Goal: Check status: Check status

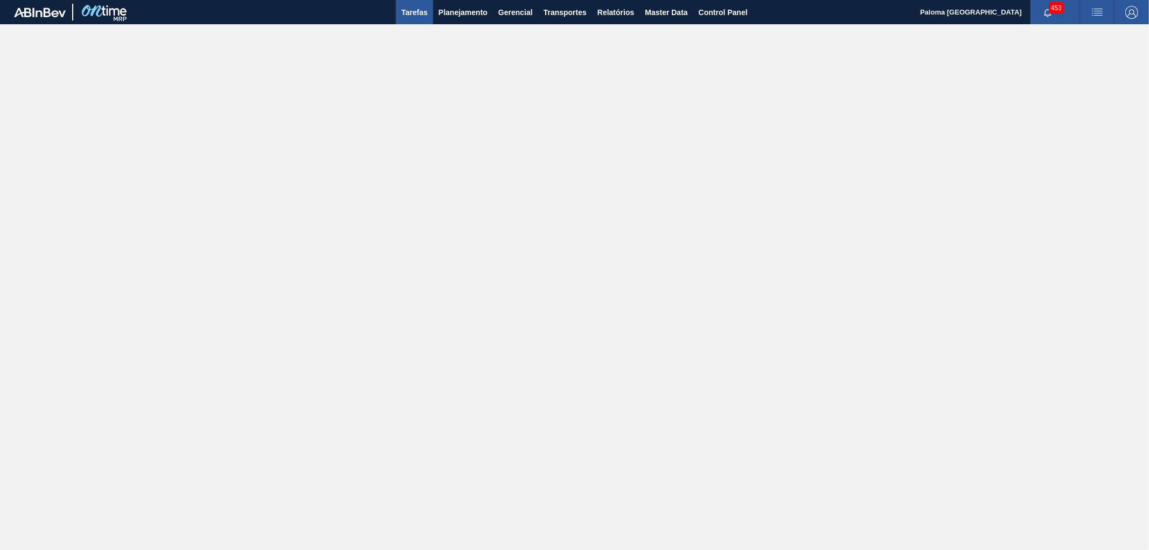
click at [417, 15] on span "Tarefas" at bounding box center [414, 12] width 26 height 13
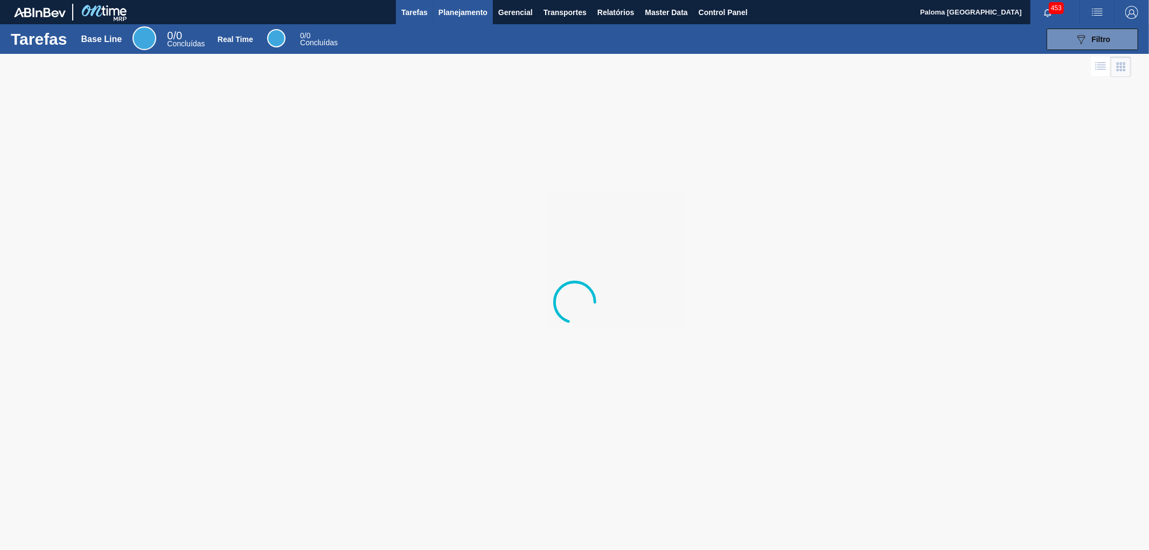
click at [470, 14] on span "Planejamento" at bounding box center [463, 12] width 49 height 13
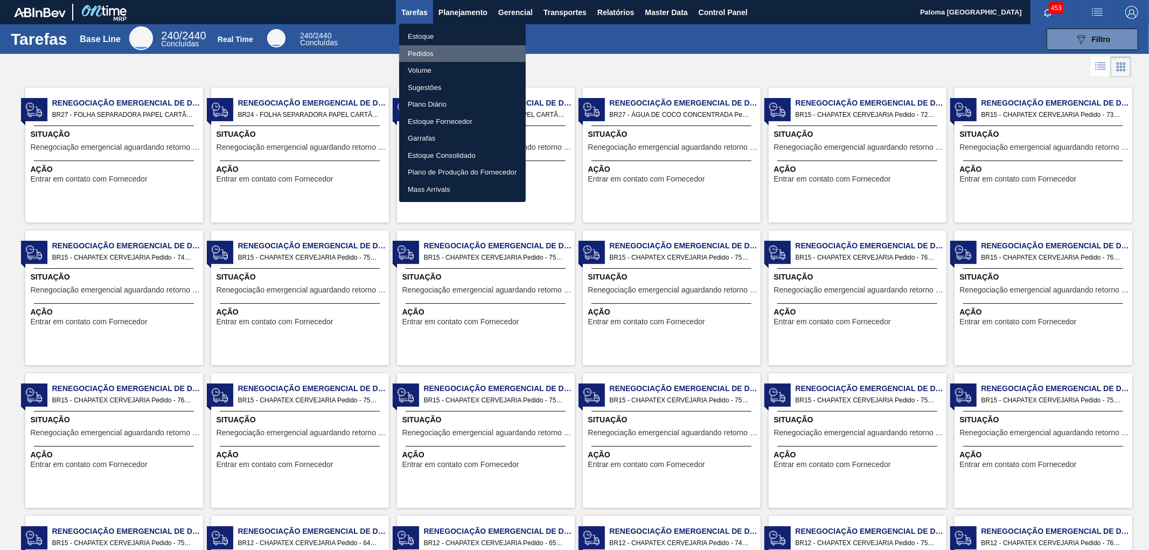
click at [432, 53] on li "Pedidos" at bounding box center [462, 53] width 127 height 17
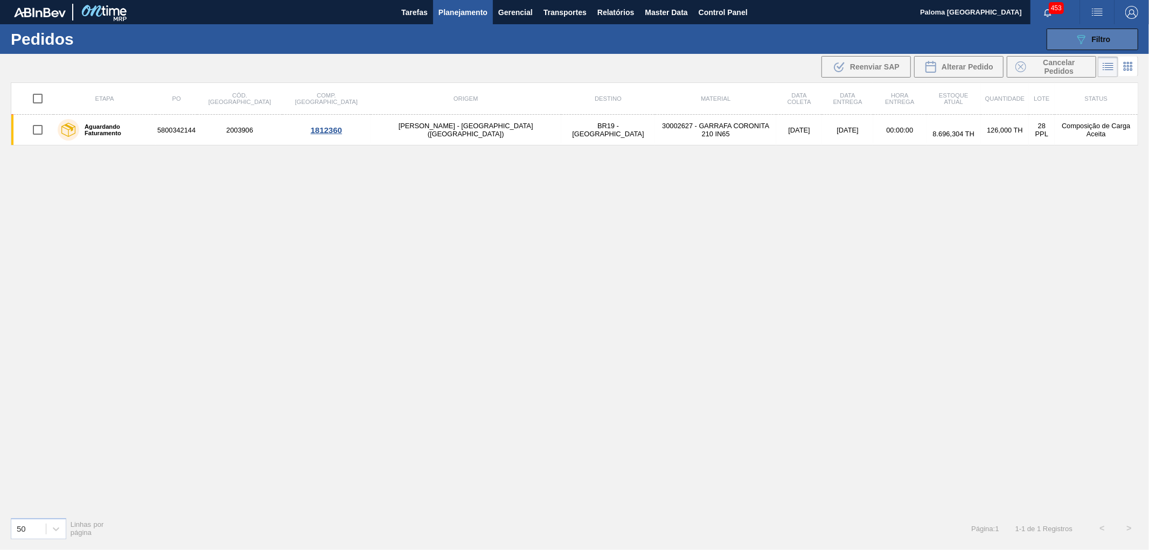
click at [1097, 48] on button "089F7B8B-B2A5-4AFE-B5C0-19BA573D28AC Filtro" at bounding box center [1093, 40] width 92 height 22
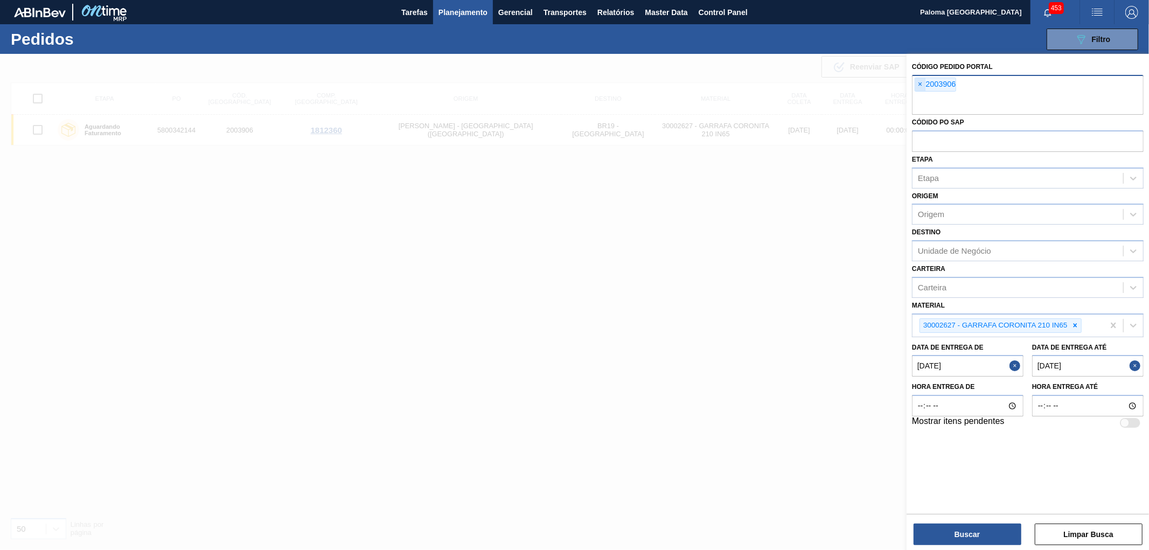
click at [919, 86] on span "×" at bounding box center [920, 84] width 10 height 13
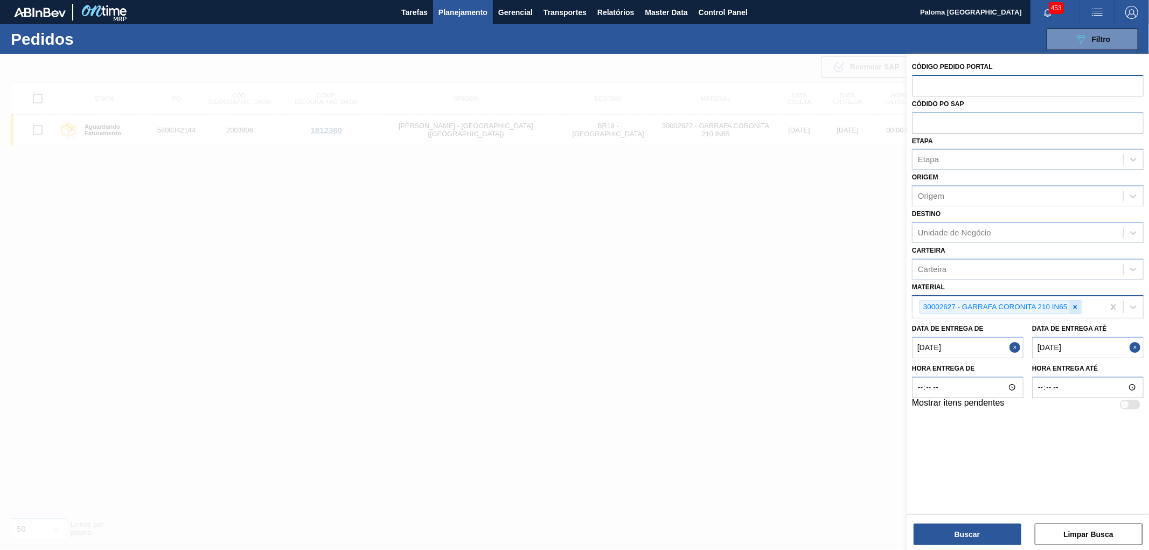
click at [1076, 305] on icon at bounding box center [1076, 307] width 8 height 8
drag, startPoint x: 1015, startPoint y: 343, endPoint x: 1024, endPoint y: 343, distance: 9.2
click at [1016, 343] on button "Close" at bounding box center [1017, 345] width 14 height 22
click at [1133, 348] on button "Close" at bounding box center [1137, 345] width 14 height 22
click at [932, 122] on input "text" at bounding box center [1028, 122] width 232 height 20
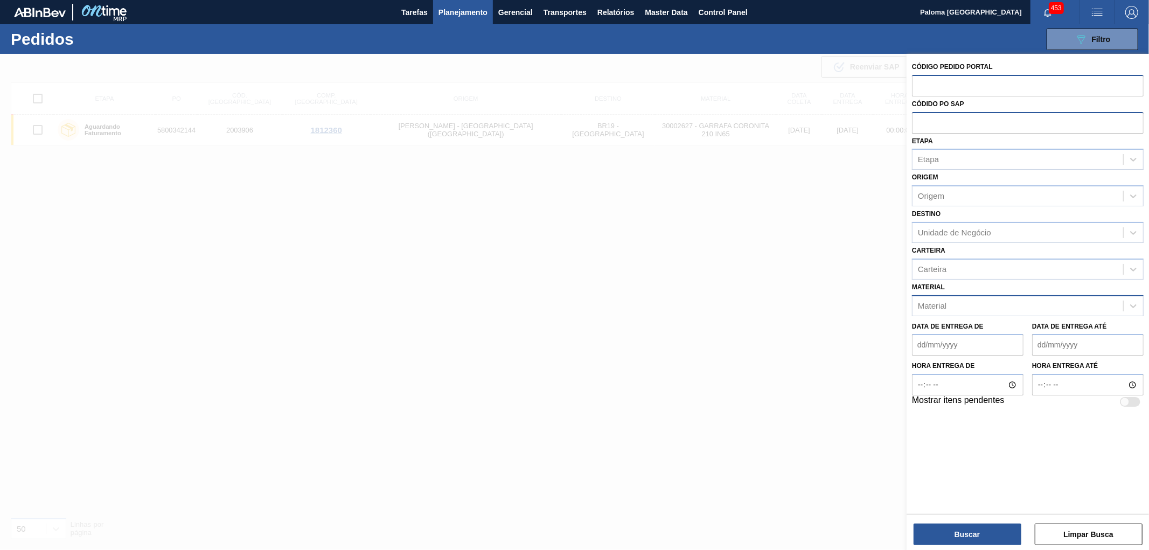
paste input "5800349368"
type input "5800349368"
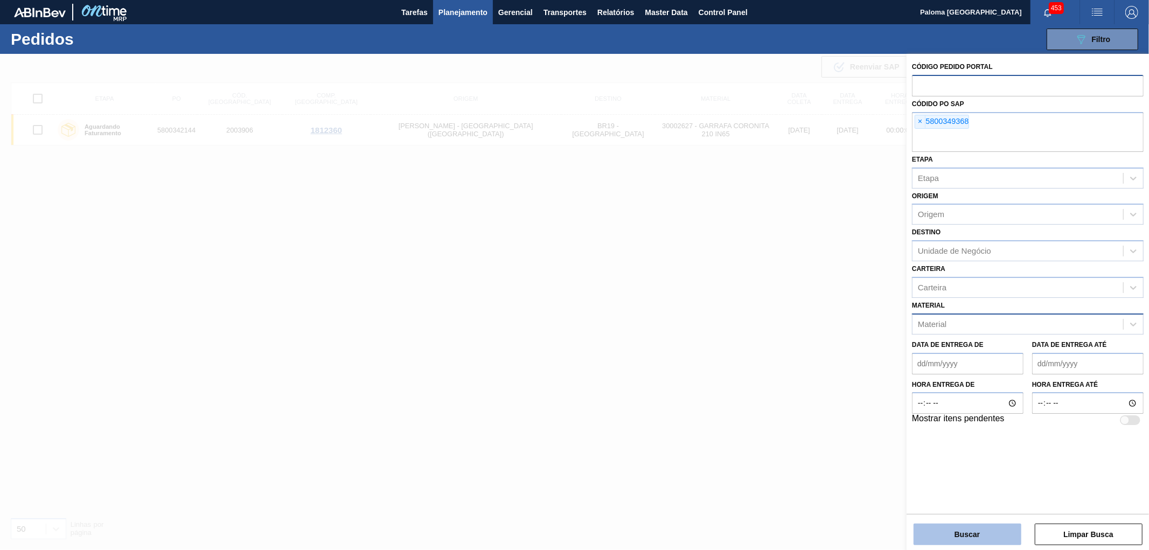
click at [970, 530] on button "Buscar" at bounding box center [968, 535] width 108 height 22
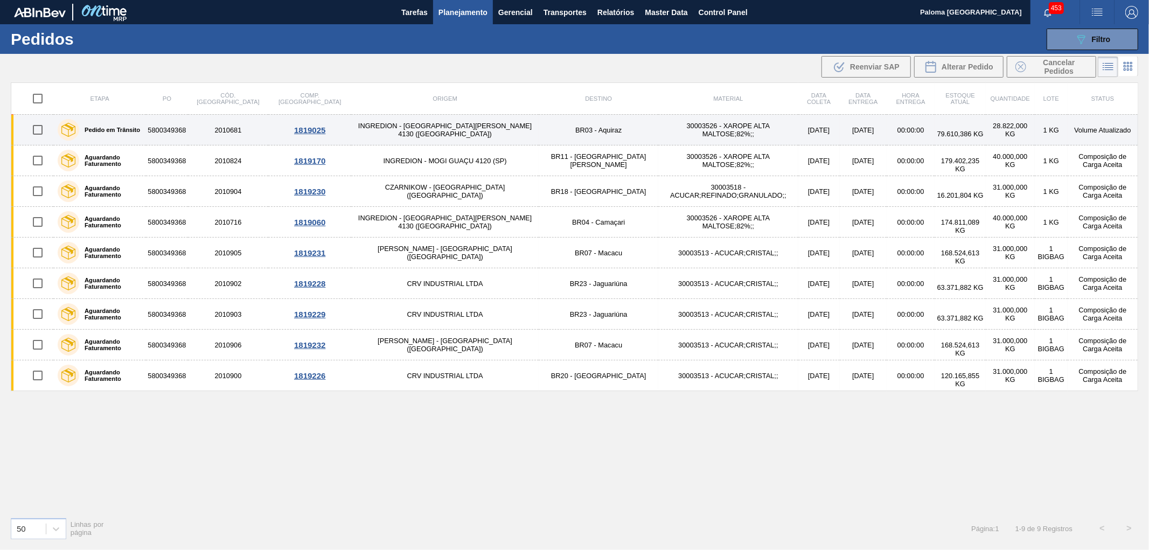
click at [120, 135] on div "Pedido em Trânsito" at bounding box center [99, 129] width 88 height 27
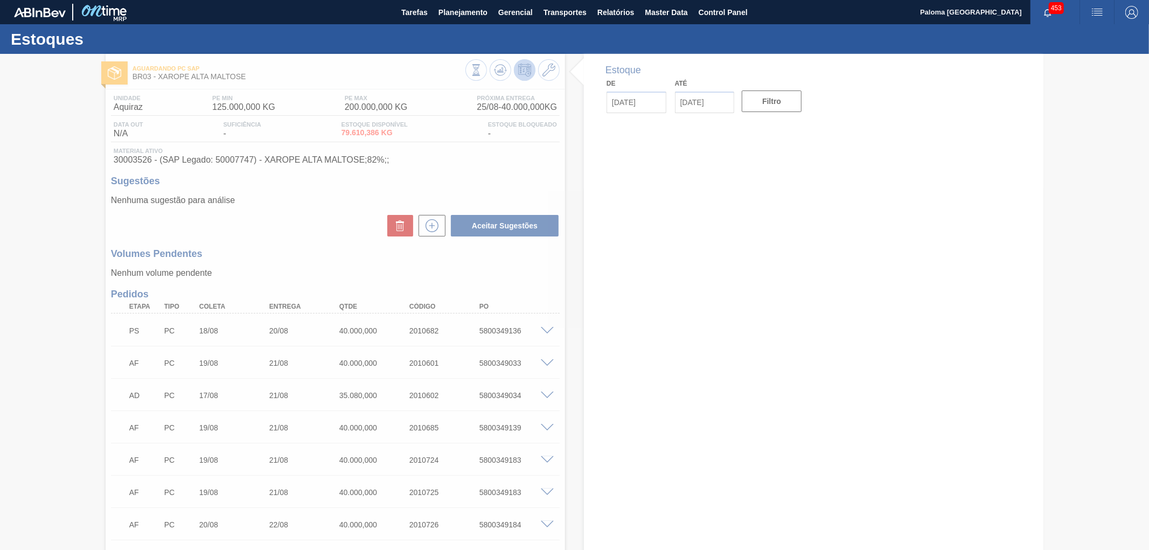
type input "[DATE]"
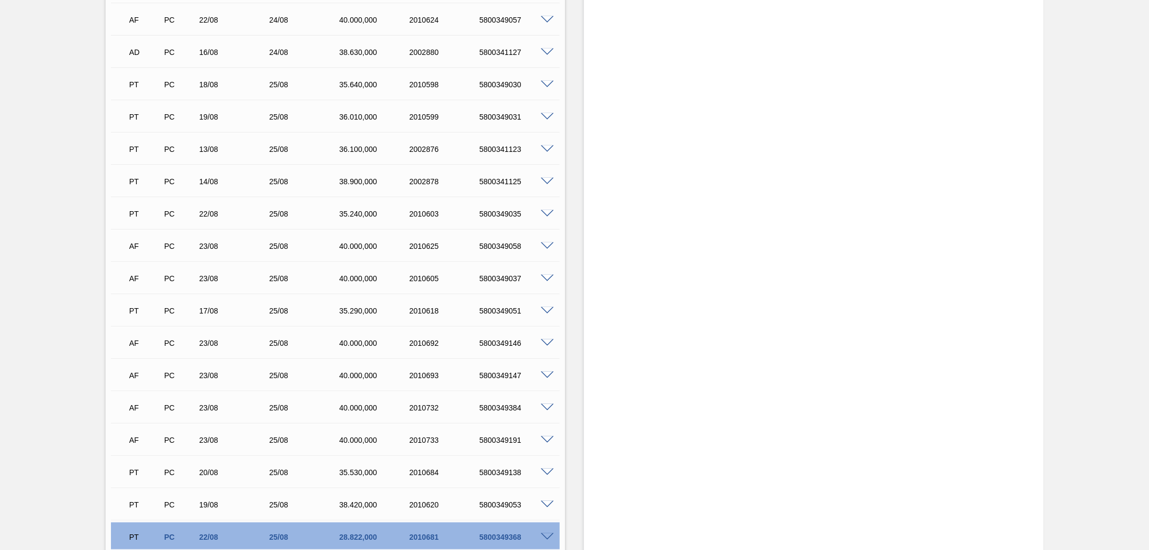
scroll to position [1078, 0]
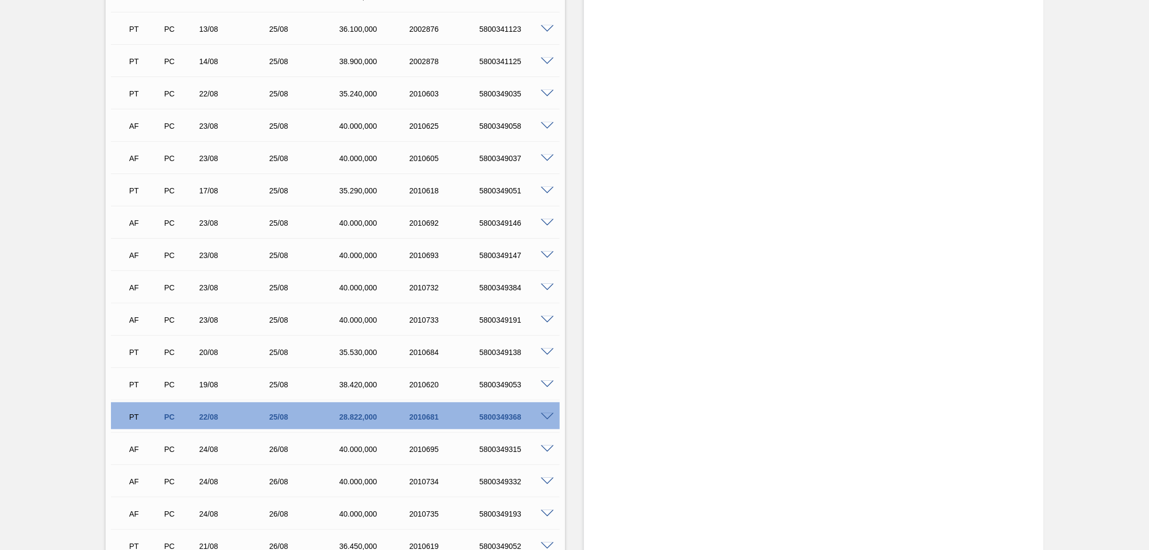
click at [545, 415] on span at bounding box center [547, 417] width 13 height 8
